Goal: Find specific page/section: Find specific page/section

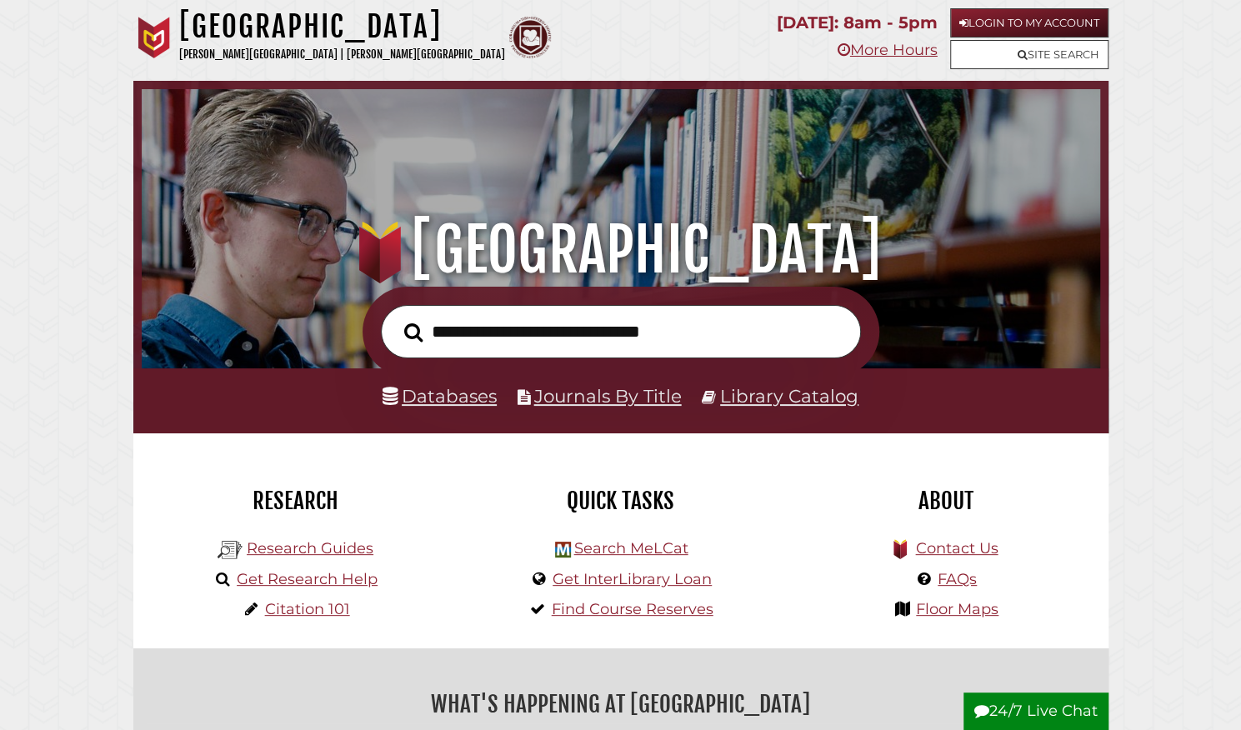
scroll to position [317, 950]
click at [518, 330] on input "text" at bounding box center [621, 332] width 480 height 54
type input "**********"
click at [396, 318] on button "Search" at bounding box center [413, 332] width 35 height 28
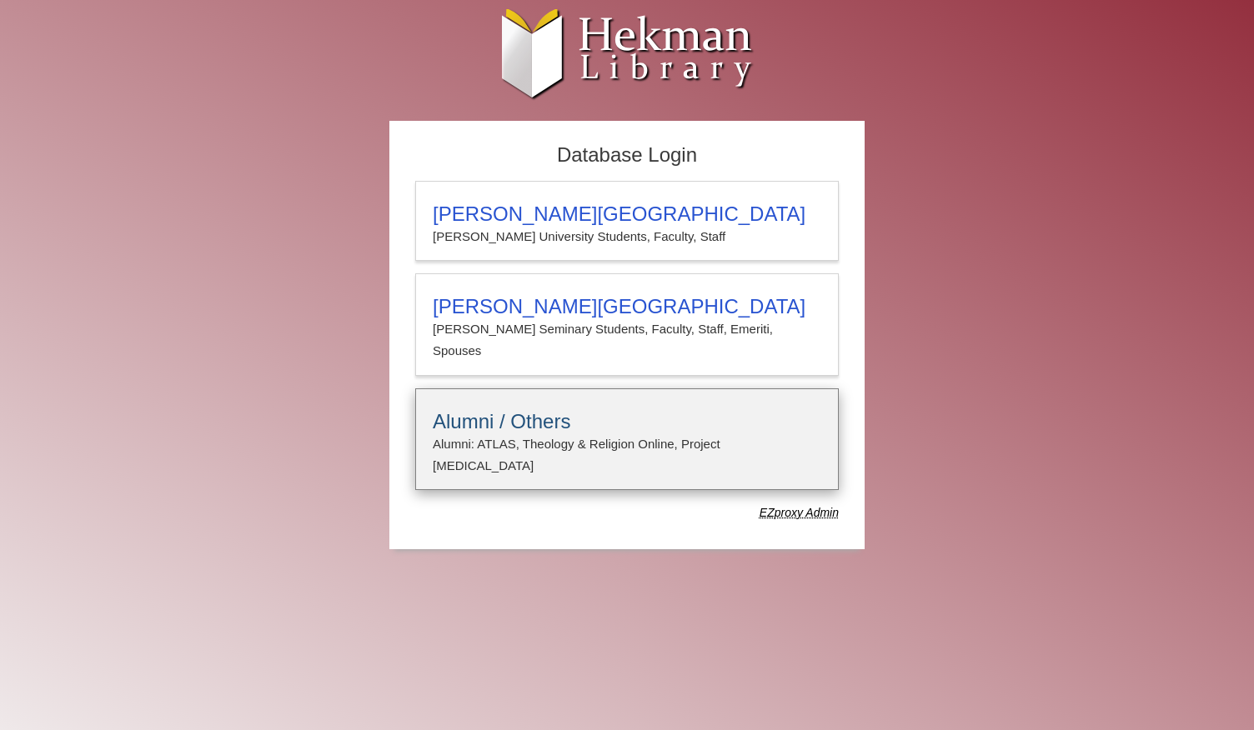
click at [521, 410] on h3 "Alumni / Others" at bounding box center [627, 421] width 388 height 23
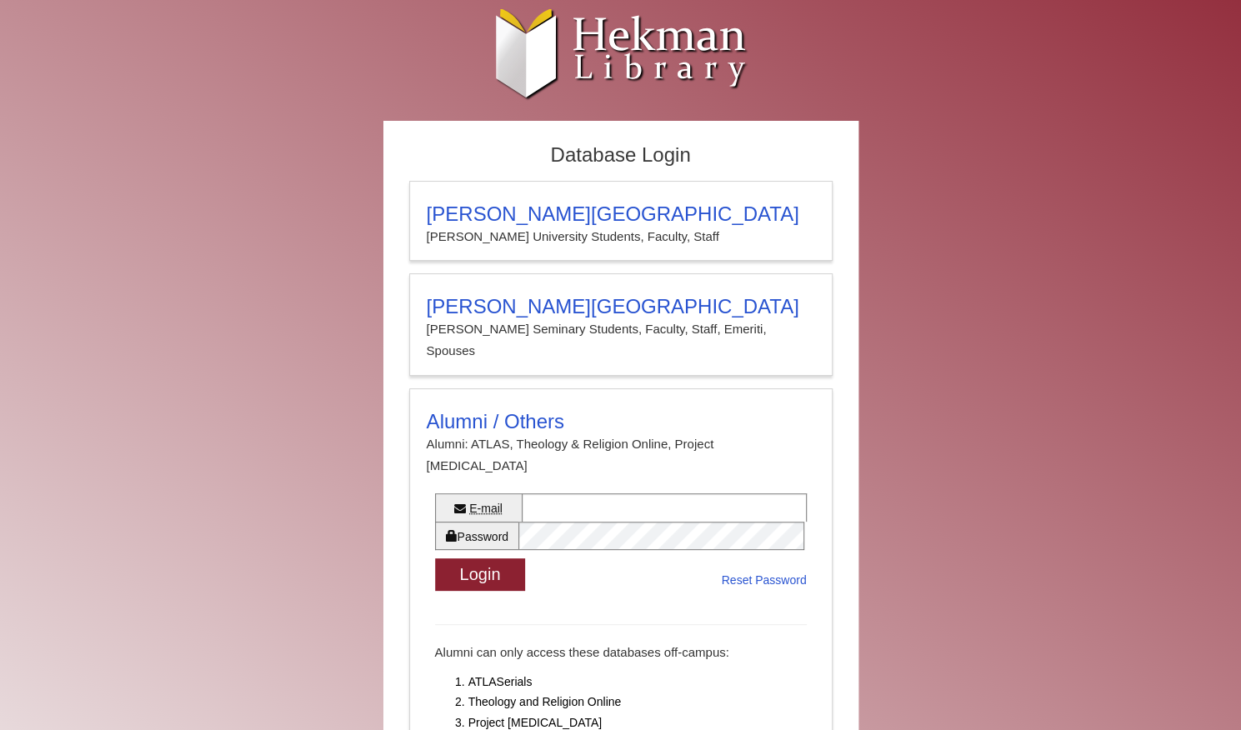
scroll to position [102, 0]
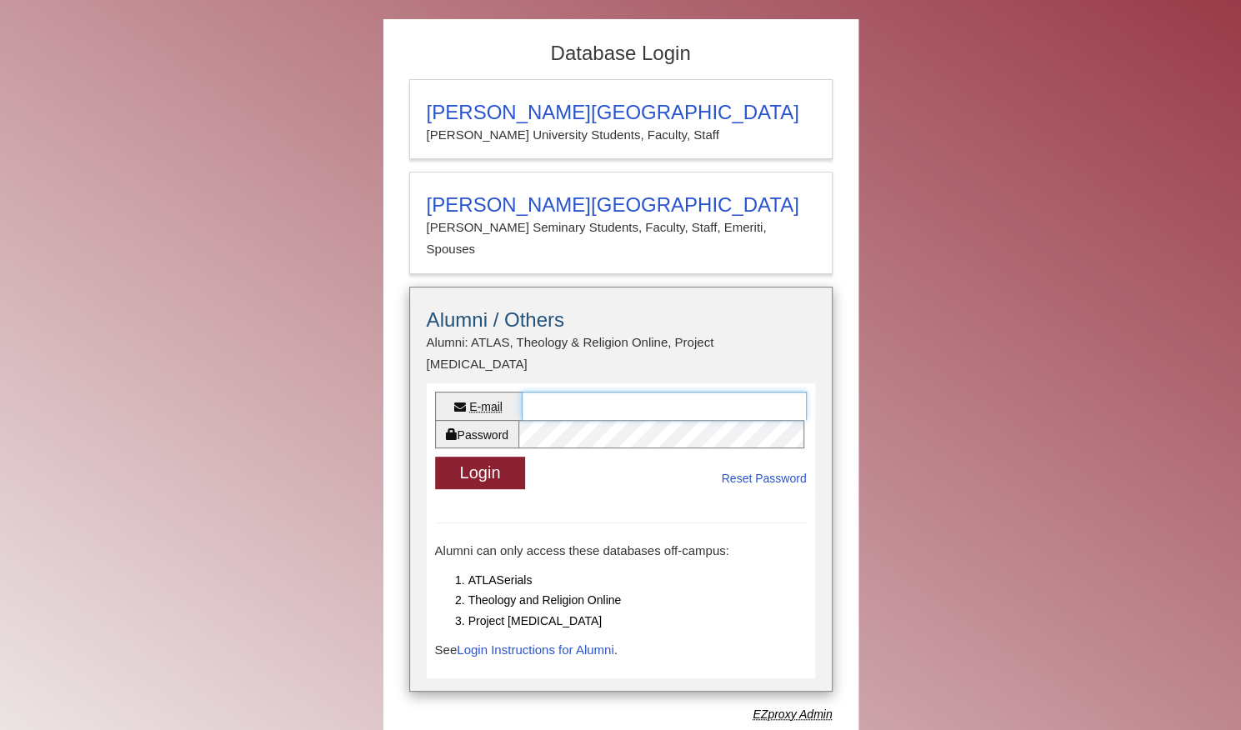
click at [562, 392] on input "E-mail" at bounding box center [664, 406] width 285 height 28
type input "**********"
click at [435, 457] on button "Login" at bounding box center [480, 473] width 91 height 33
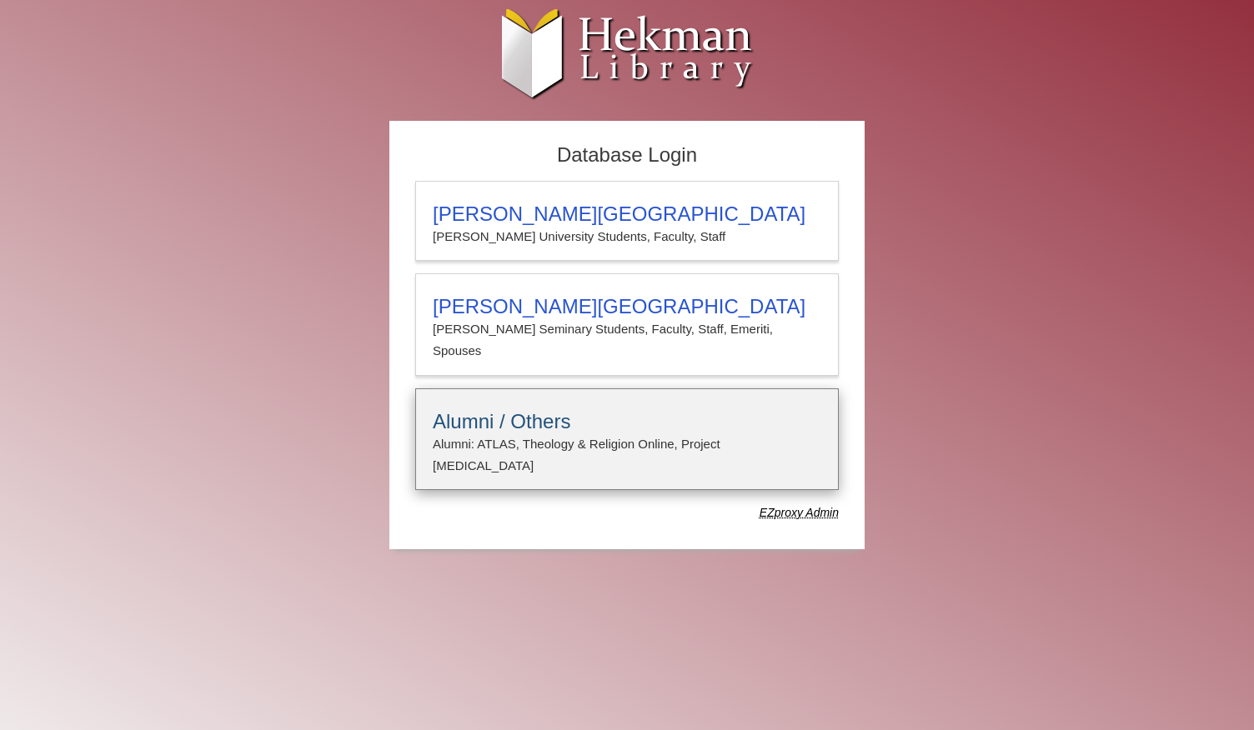
click at [573, 410] on h3 "Alumni / Others" at bounding box center [627, 421] width 388 height 23
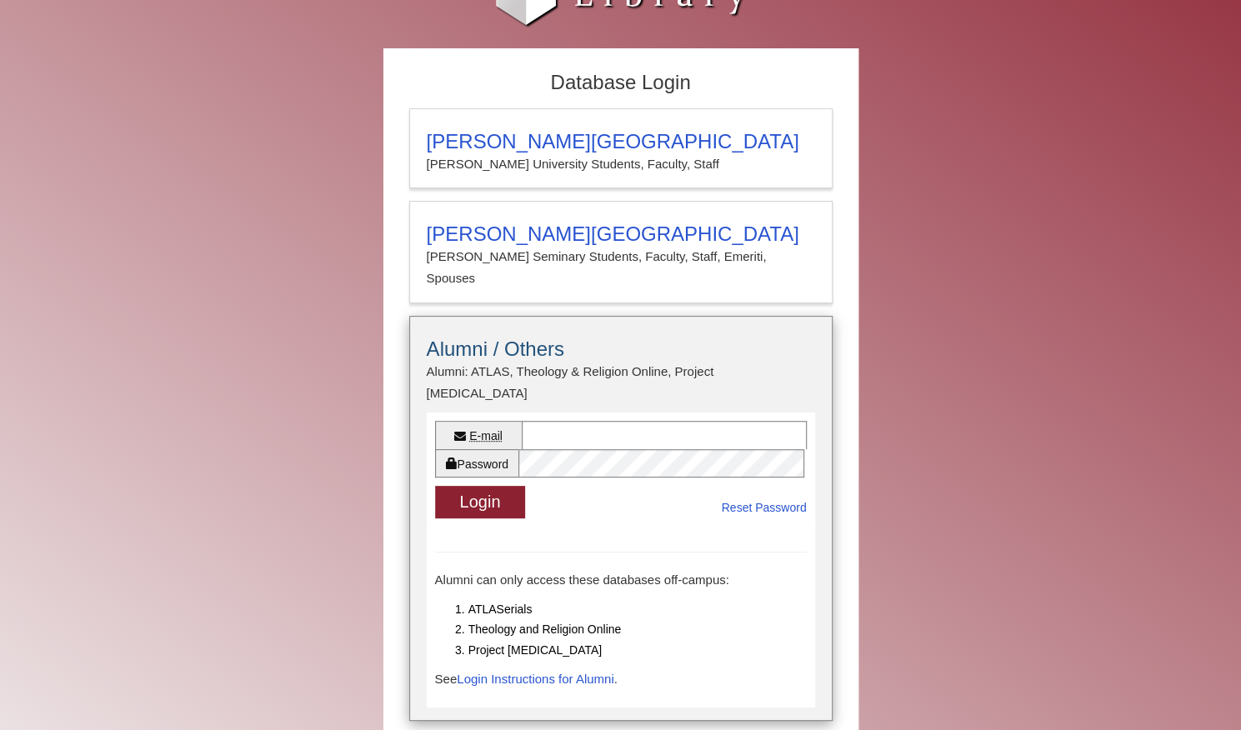
scroll to position [73, 0]
click at [519, 671] on link "Login Instructions for Alumni" at bounding box center [535, 678] width 157 height 14
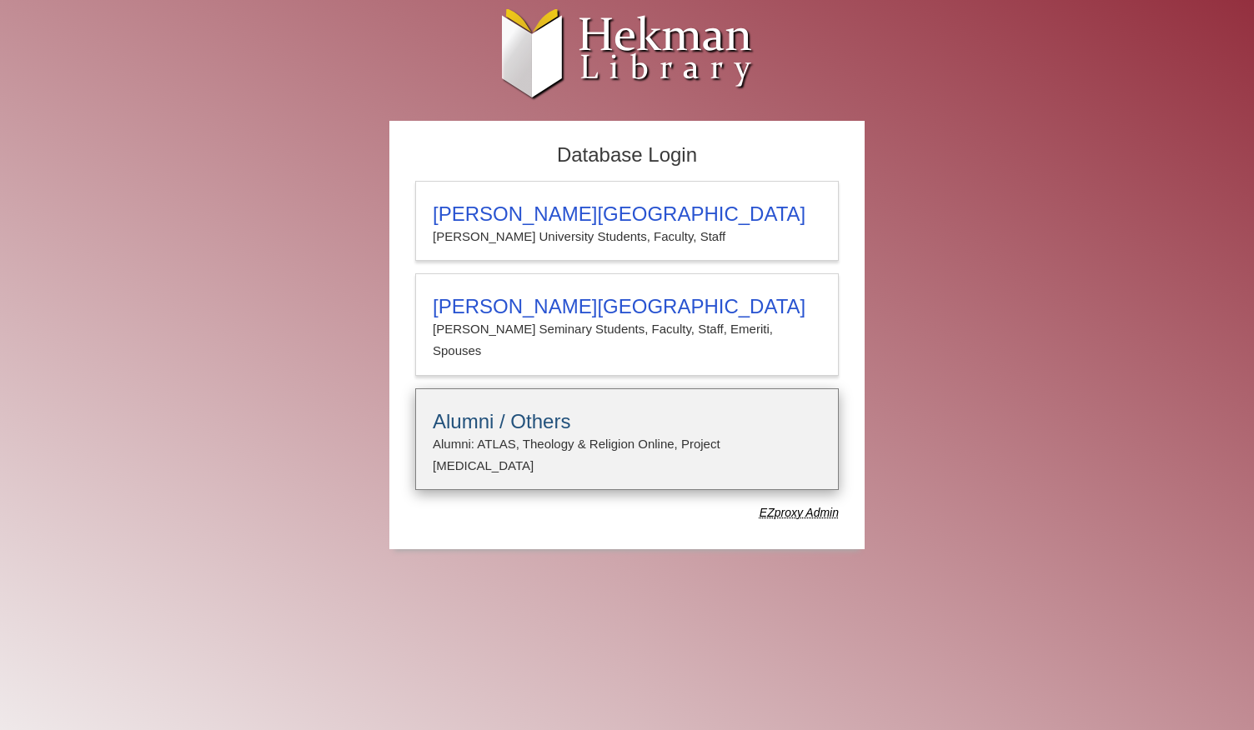
click at [547, 433] on p "Alumni: ATLAS, Theology & Religion Online, Project [MEDICAL_DATA]" at bounding box center [627, 455] width 388 height 44
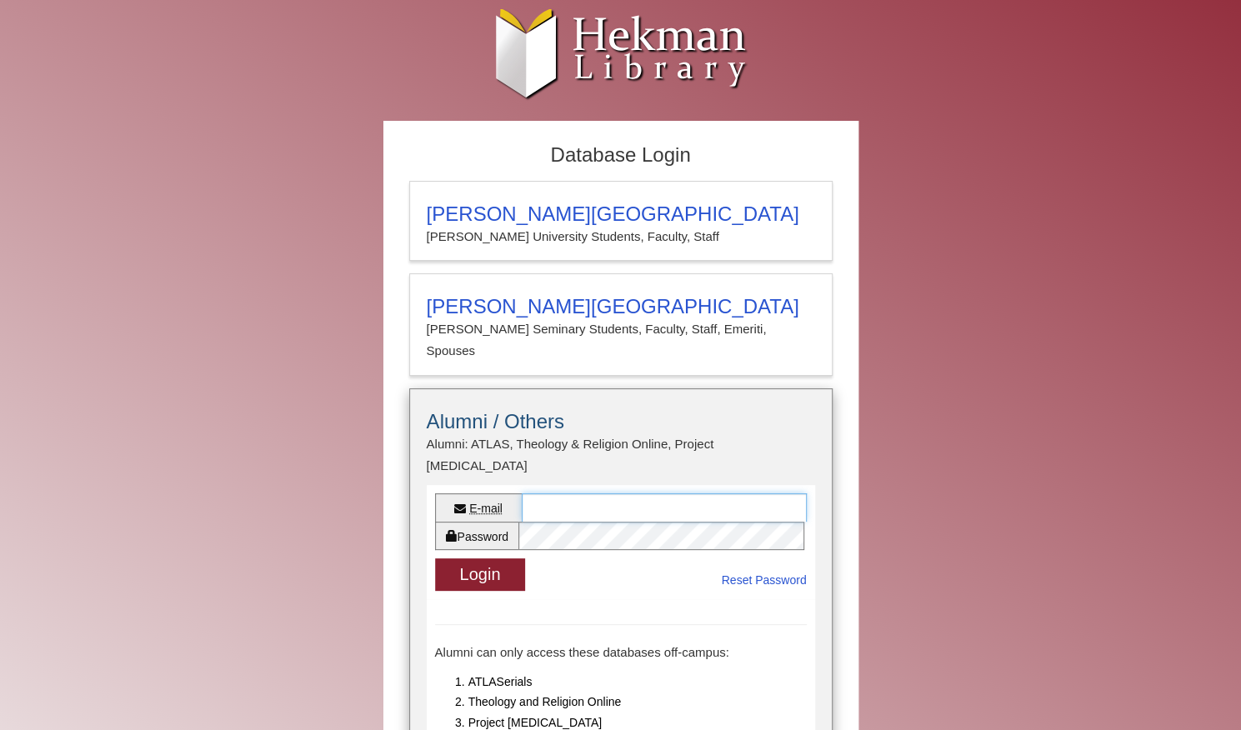
click at [612, 493] on input "E-mail" at bounding box center [664, 507] width 285 height 28
type input "**********"
click at [435, 558] on button "Login" at bounding box center [480, 574] width 91 height 33
